Goal: Information Seeking & Learning: Learn about a topic

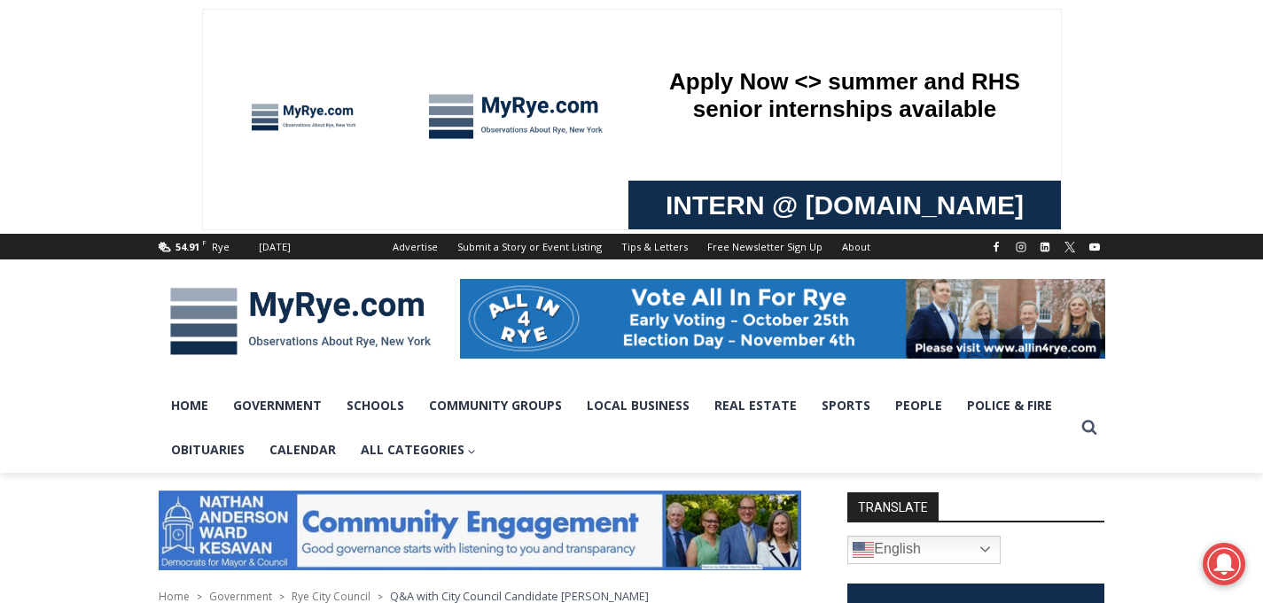
click at [278, 315] on img at bounding box center [301, 322] width 284 height 92
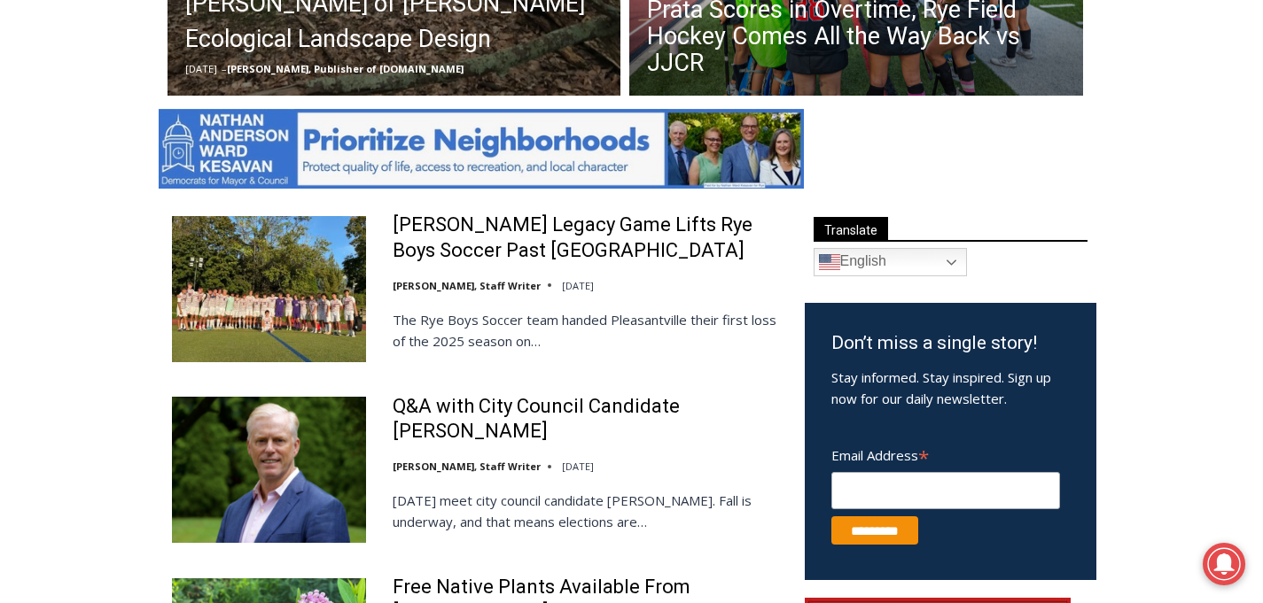
click at [419, 159] on img at bounding box center [481, 149] width 645 height 80
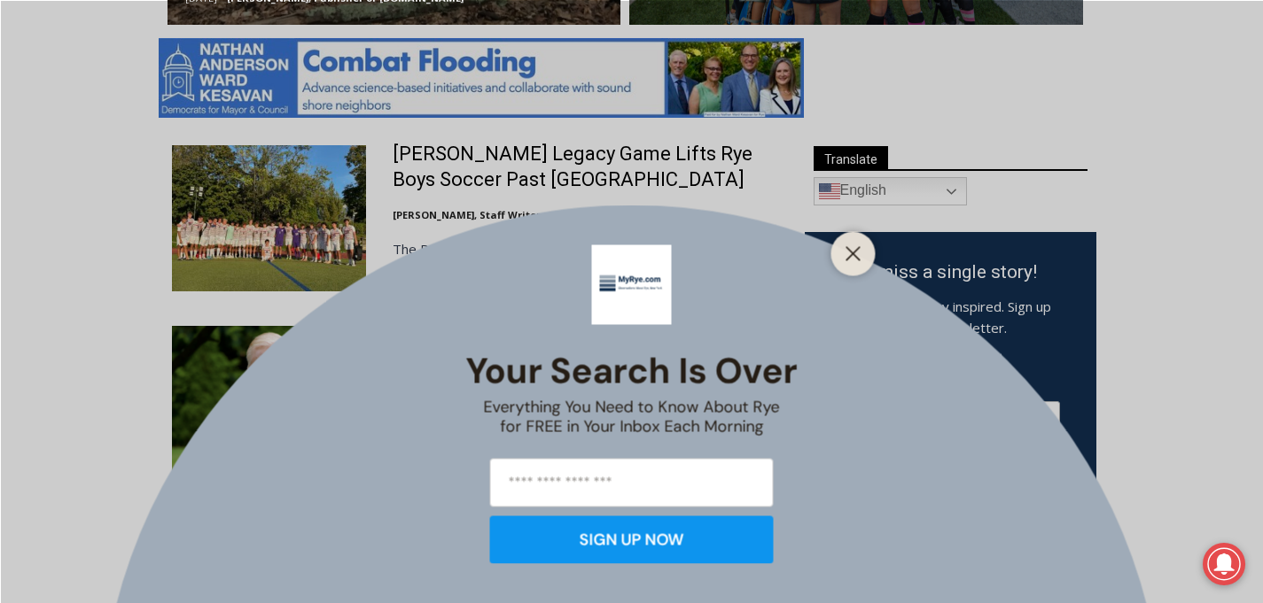
scroll to position [1000, 0]
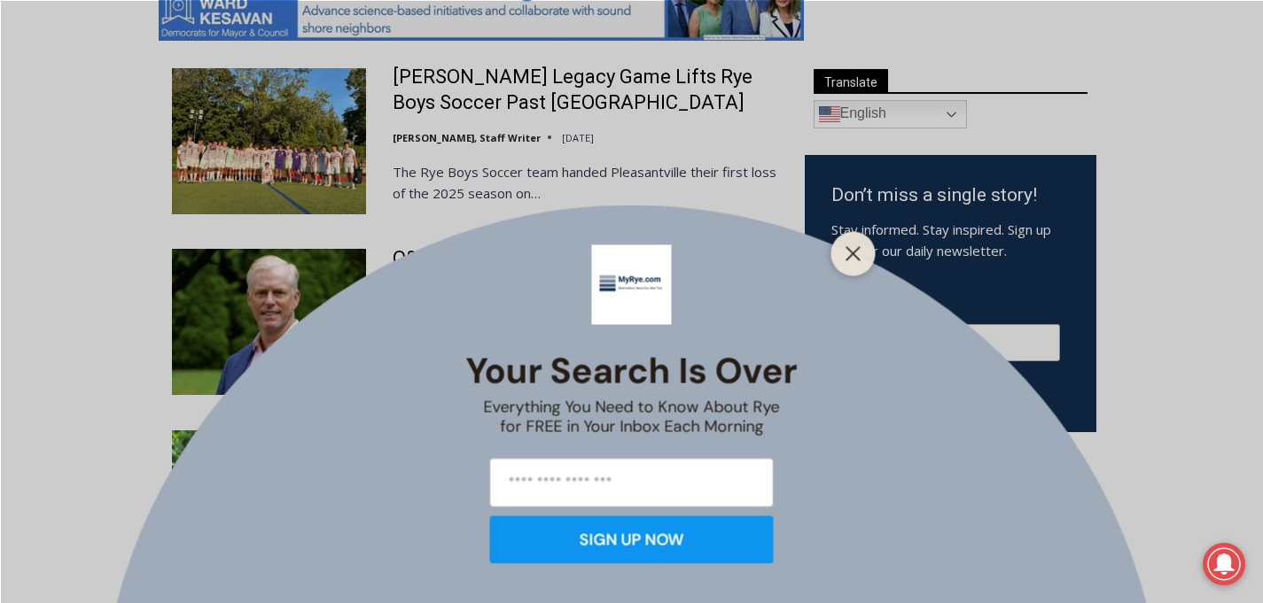
drag, startPoint x: 849, startPoint y: 253, endPoint x: 835, endPoint y: 258, distance: 15.1
click at [848, 253] on icon "Close" at bounding box center [853, 253] width 16 height 16
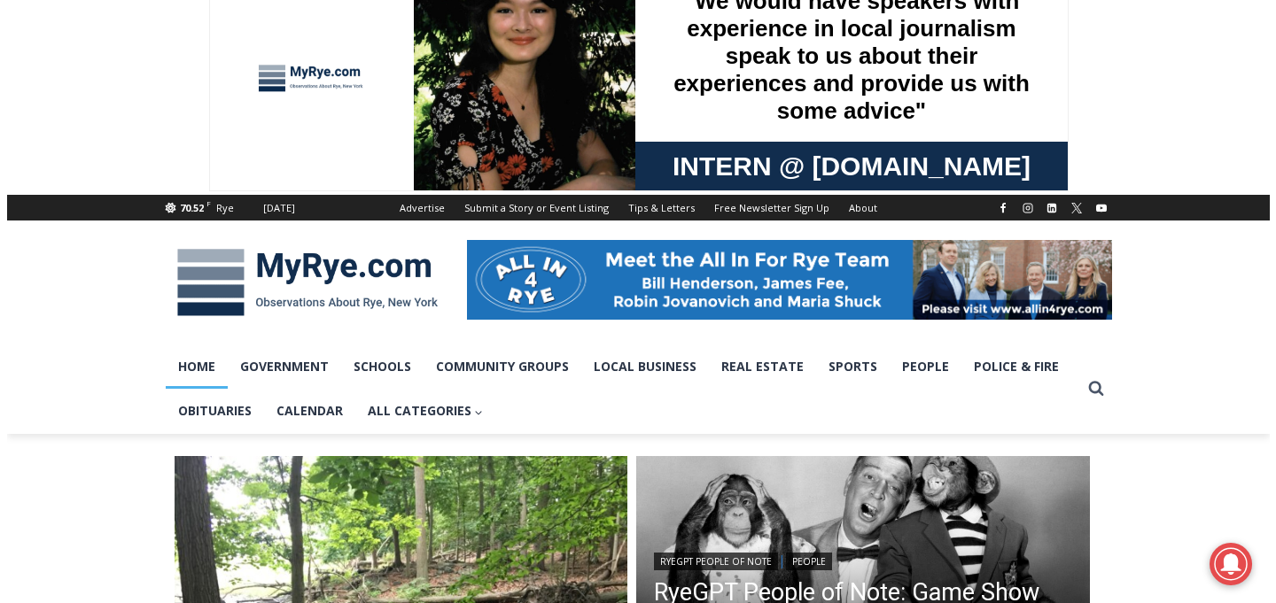
scroll to position [0, 0]
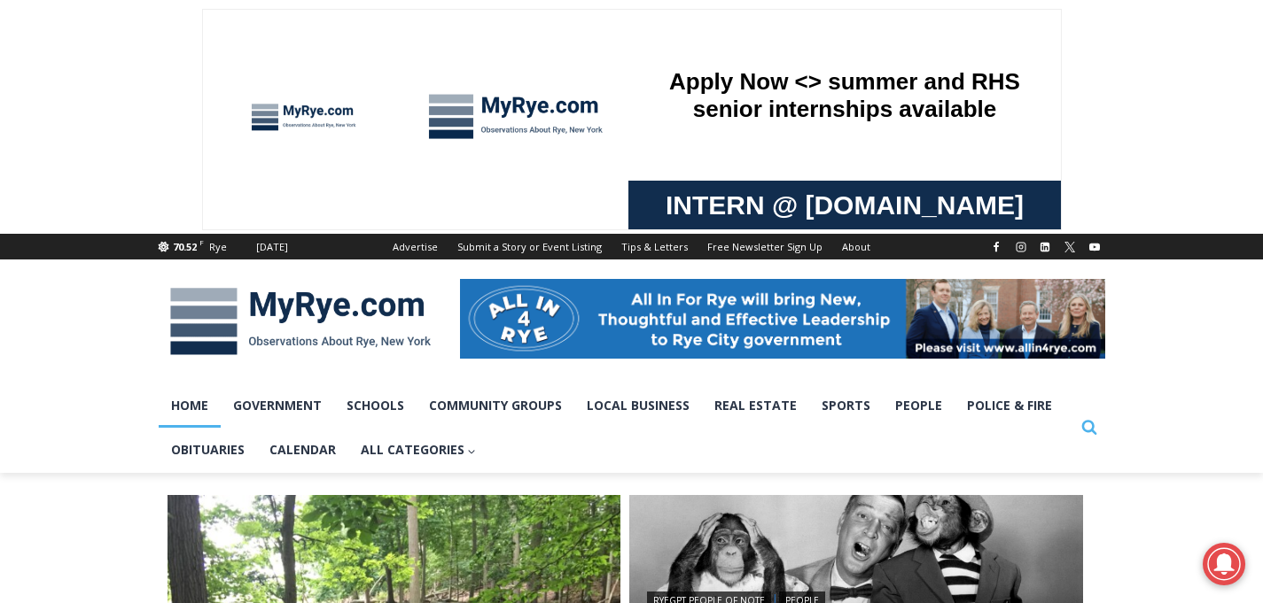
click at [1088, 431] on icon "View Search Form" at bounding box center [1088, 428] width 15 height 15
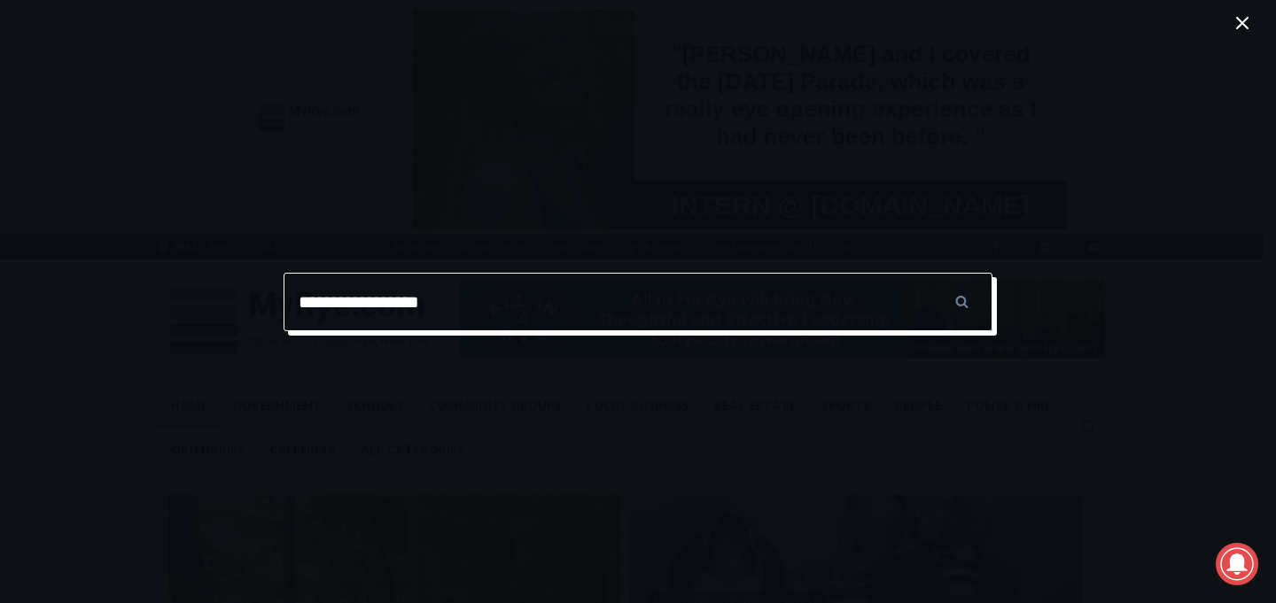
click at [930, 273] on input "******" at bounding box center [961, 302] width 62 height 58
type input "**********"
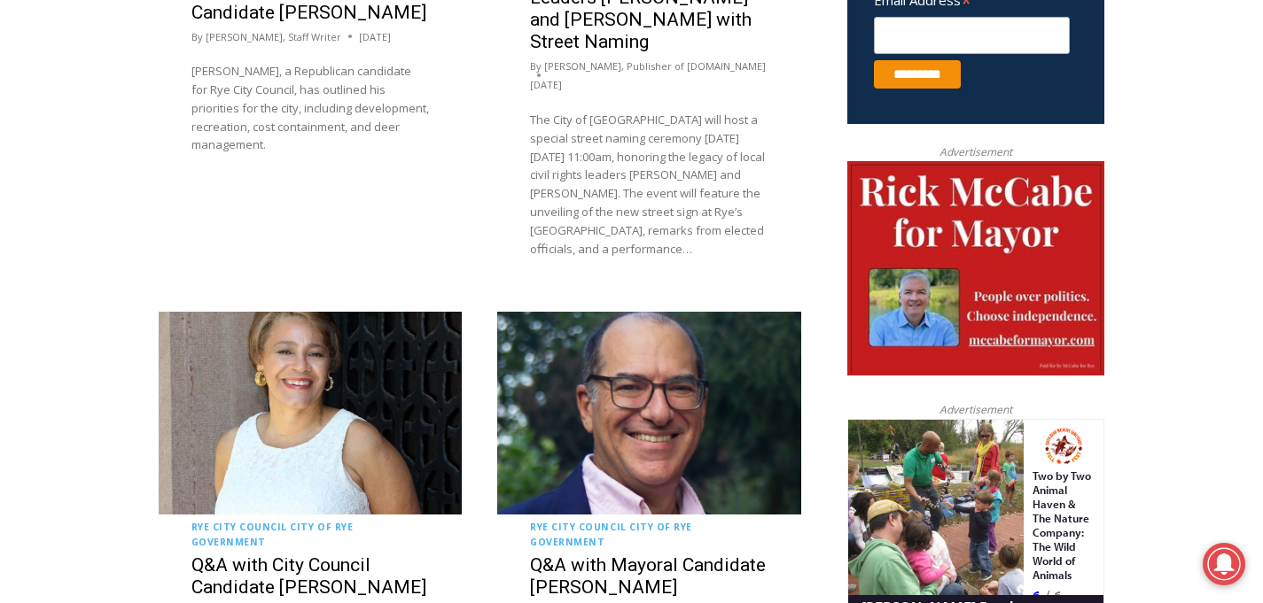
scroll to position [1405, 0]
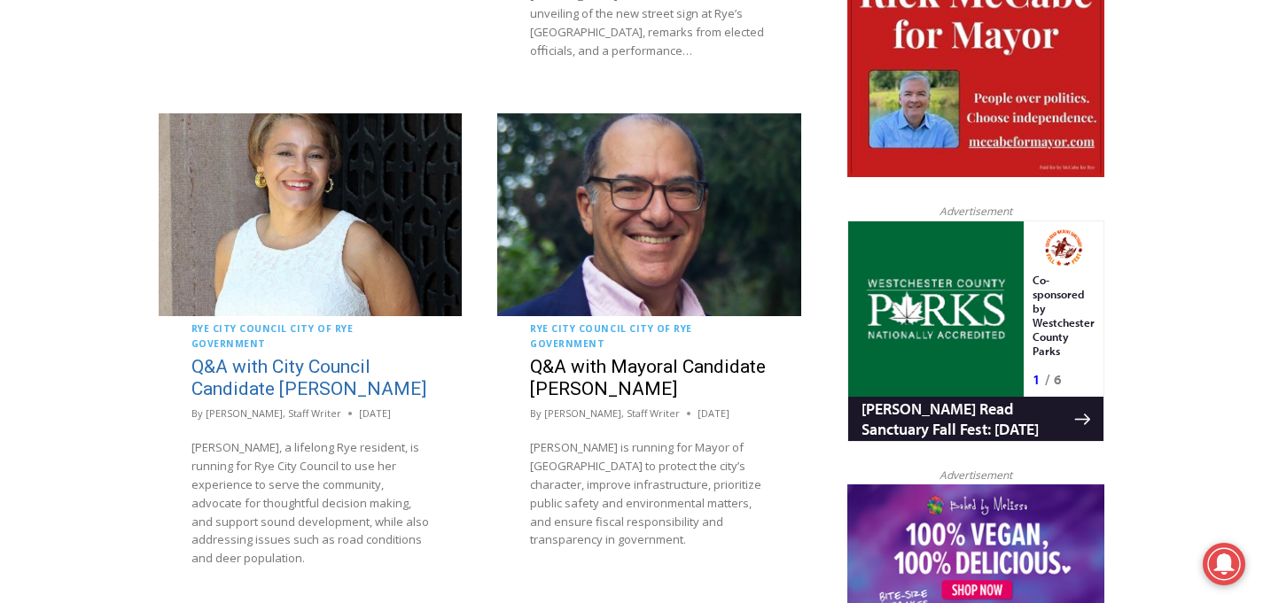
click at [269, 356] on link "Q&A with City Council Candidate Marion Anderson" at bounding box center [308, 377] width 235 height 43
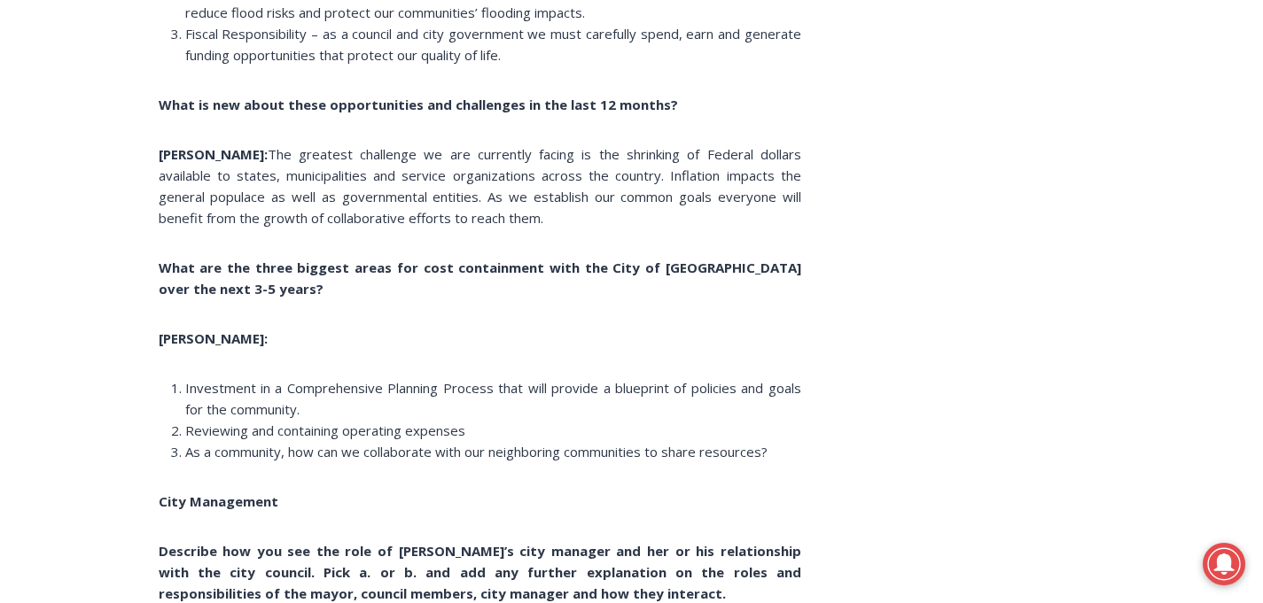
scroll to position [4347, 0]
